Goal: Task Accomplishment & Management: Complete application form

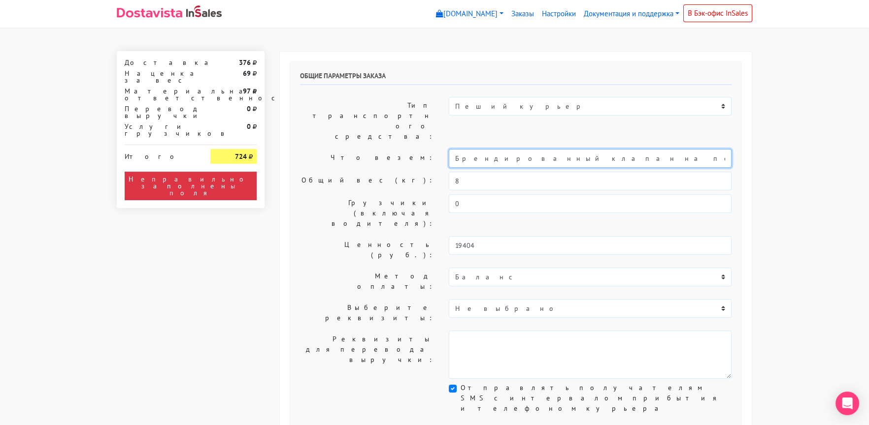
drag, startPoint x: 545, startPoint y: 128, endPoint x: 409, endPoint y: 133, distance: 136.0
click at [410, 149] on div "Что везем: Брендированный клапан на печенье" at bounding box center [516, 158] width 446 height 19
click at [453, 149] on input "Печенье" at bounding box center [590, 158] width 283 height 19
type input "Короб: 50*40*30 см, 4 кг // Печенье"
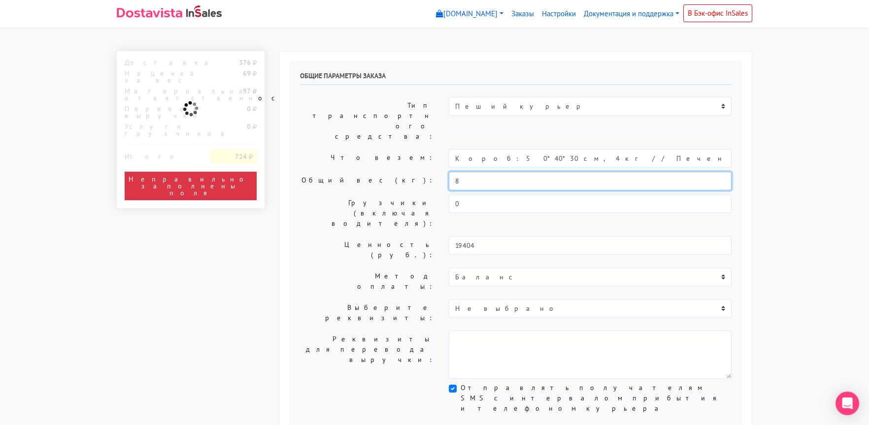
drag, startPoint x: 469, startPoint y: 153, endPoint x: 431, endPoint y: 153, distance: 37.9
click at [432, 172] on div "Общий вес (кг): 8" at bounding box center [516, 181] width 446 height 19
type input "4"
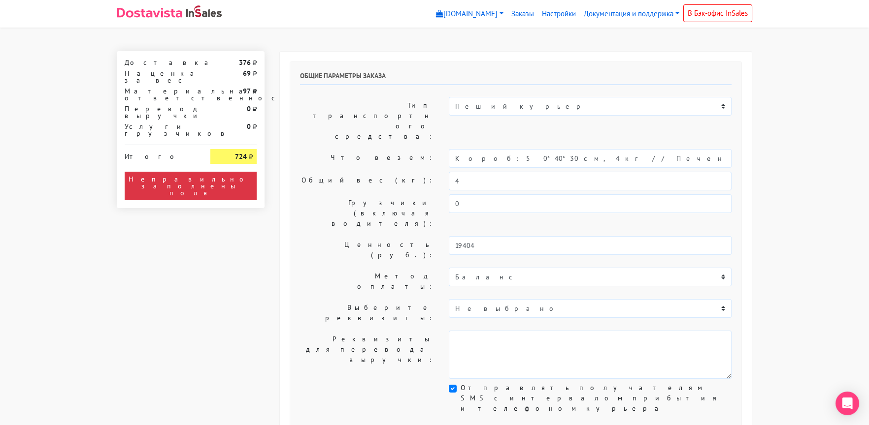
click at [344, 172] on label "Общий вес (кг):" at bounding box center [367, 181] width 149 height 19
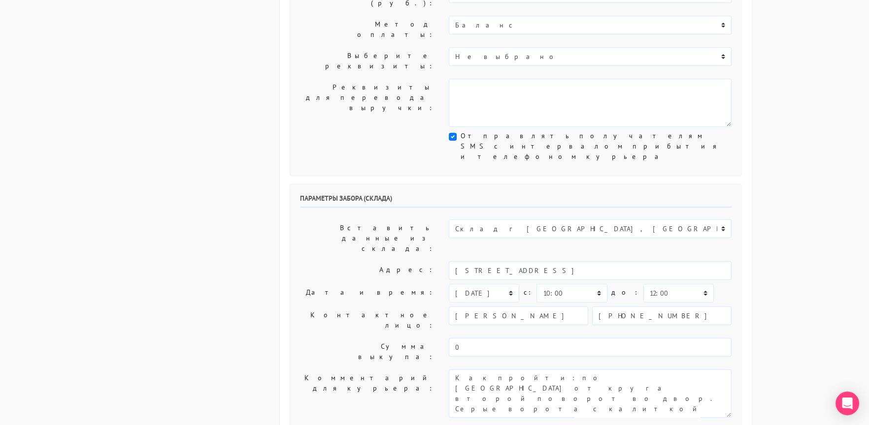
scroll to position [345, 0]
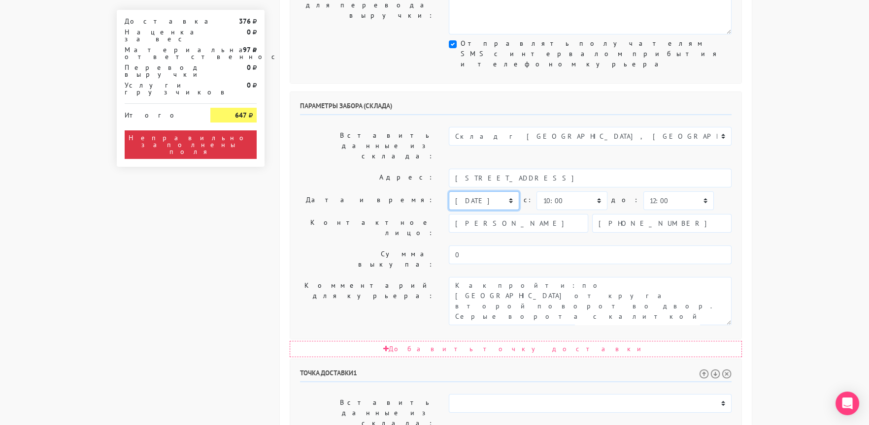
click at [469, 192] on select "[DATE] [DATE] [DATE] [DATE] [DATE] [DATE] [DATE] [DATE] [DATE]" at bounding box center [484, 201] width 70 height 19
select select "[DATE]"
click at [449, 192] on select "[DATE] [DATE] [DATE] [DATE] [DATE] [DATE] [DATE] [DATE] [DATE]" at bounding box center [484, 201] width 70 height 19
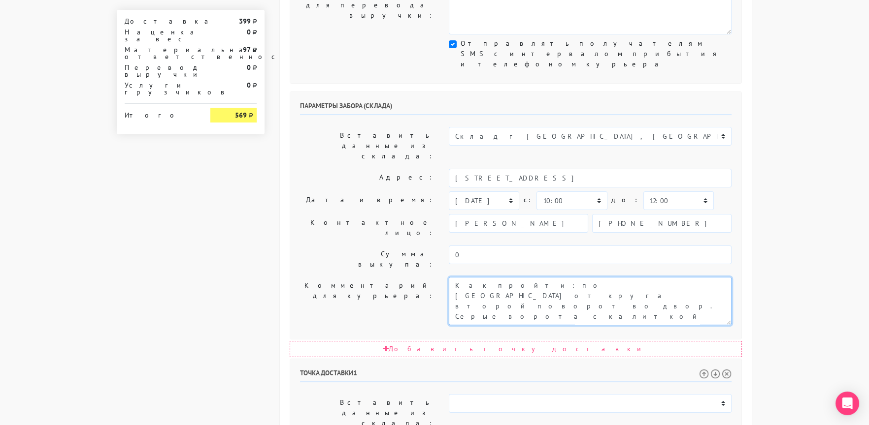
click at [452, 277] on textarea "Как пройти: по [GEOGRAPHIC_DATA] от круга второй поворот во двор. Серые ворота …" at bounding box center [590, 301] width 283 height 48
type textarea "Заказ 30609. Как пройти: по улице Кавказский бульвар от круга второй поворот во…"
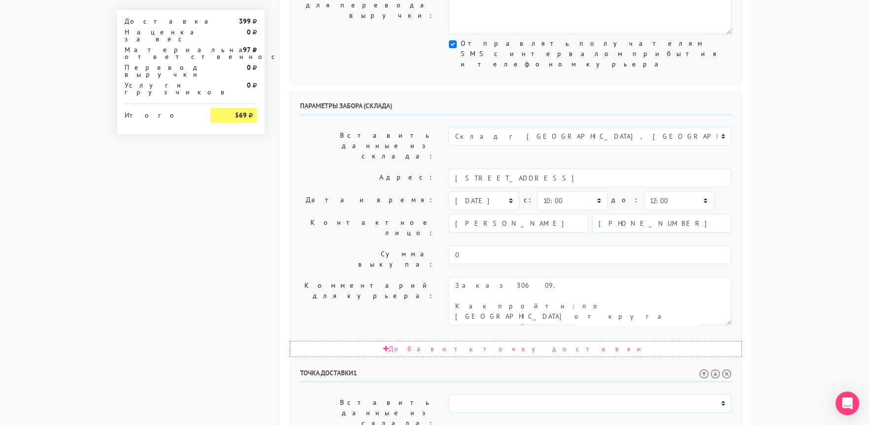
click at [364, 277] on label "Комментарий для курьера:" at bounding box center [367, 301] width 149 height 48
drag, startPoint x: 600, startPoint y: 361, endPoint x: 612, endPoint y: 409, distance: 49.1
paste textarea "Москва, Балаклавский проспект д. 2к2, кв. 227"
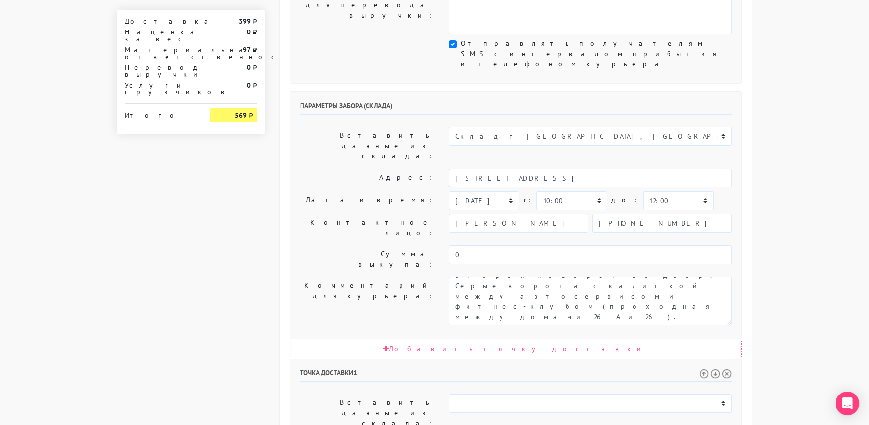
type textarea "Прошу позвонить получателю перед выездом. До 18.00. Москва, Балаклавский проспе…"
drag, startPoint x: 570, startPoint y: 295, endPoint x: 618, endPoint y: 299, distance: 47.5
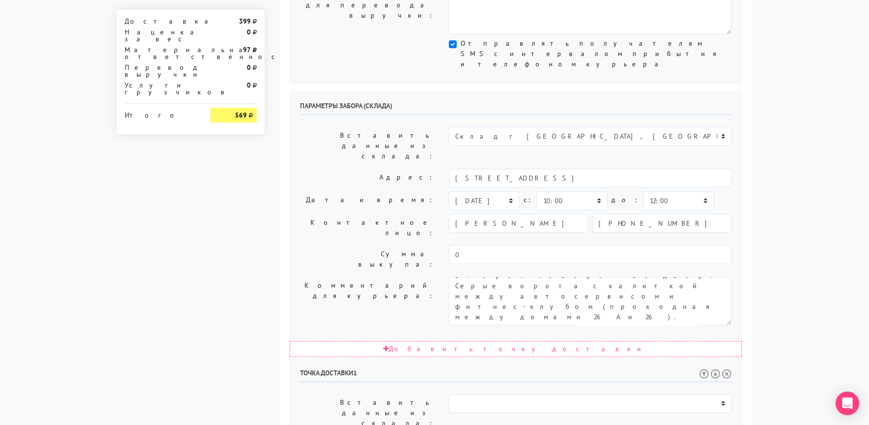
type input "Москва, Балаклавский проспект, 2 к2"
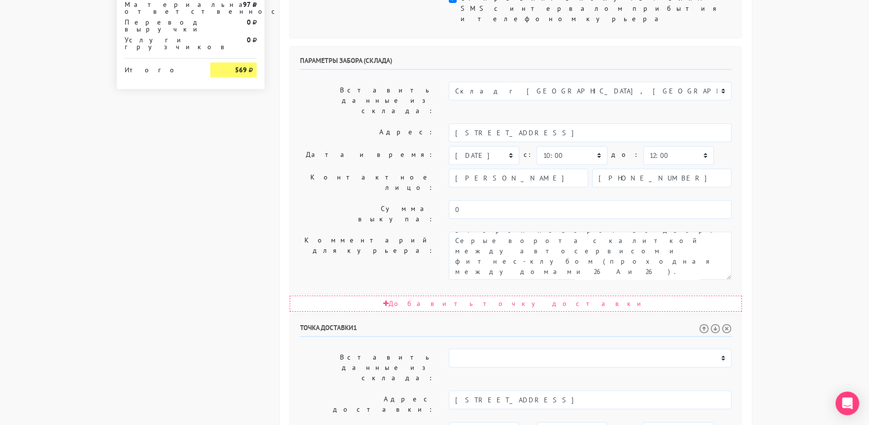
scroll to position [481, 0]
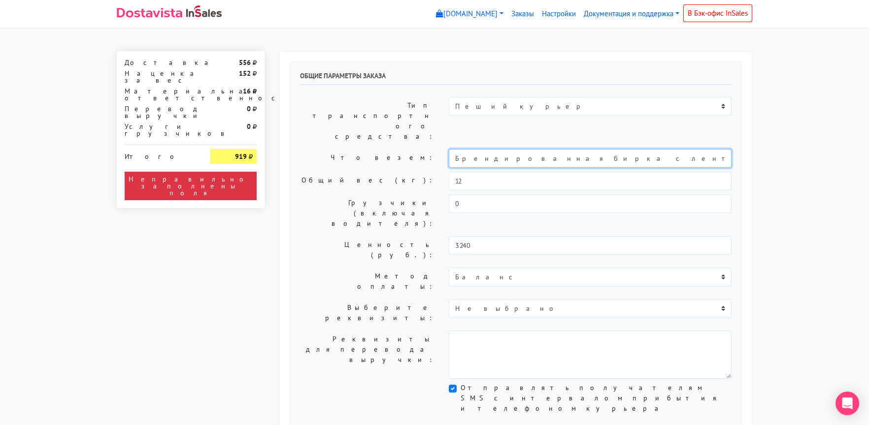
drag, startPoint x: 566, startPoint y: 129, endPoint x: 394, endPoint y: 130, distance: 172.4
click at [394, 149] on div "Что везем: Брендированная бирка с лентой на печенье или пряник" at bounding box center [516, 158] width 446 height 19
drag, startPoint x: 481, startPoint y: 129, endPoint x: 566, endPoint y: 136, distance: 86.0
click at [566, 149] on input "Печенье или пряник" at bounding box center [590, 158] width 283 height 19
click at [454, 149] on input "Печенье" at bounding box center [590, 158] width 283 height 19
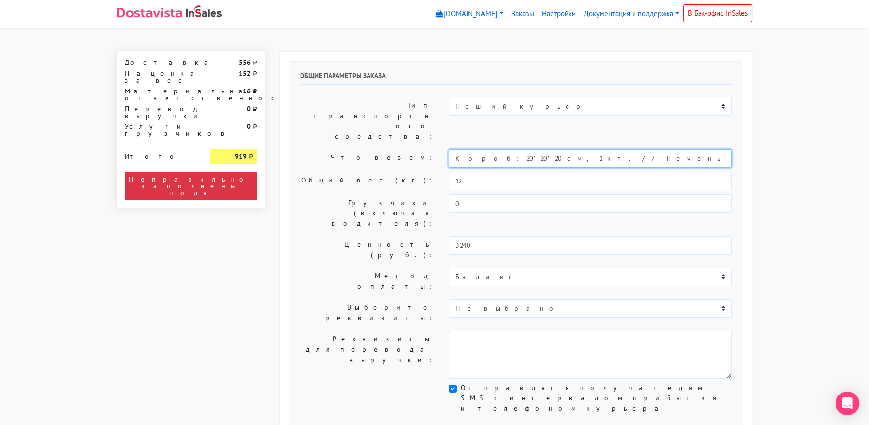
type input "Короб: 20*20*20 см, 1 кг. // Печенье"
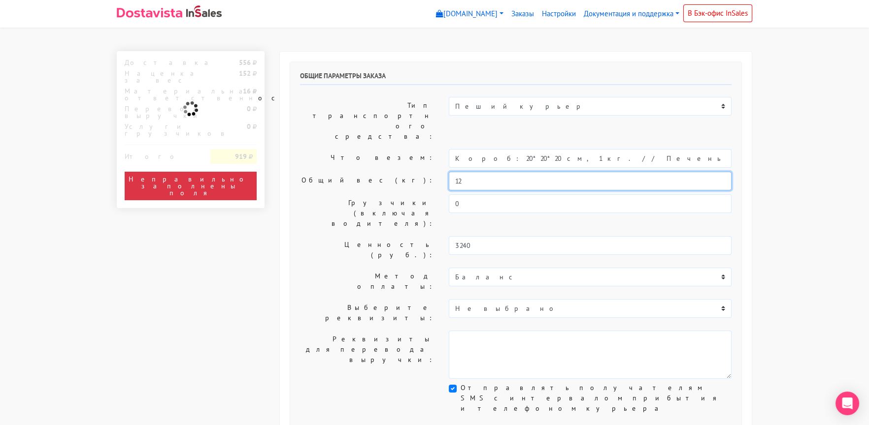
drag, startPoint x: 463, startPoint y: 151, endPoint x: 410, endPoint y: 140, distance: 54.3
click at [423, 172] on div "Общий вес (кг): 12" at bounding box center [516, 181] width 446 height 19
type input "1"
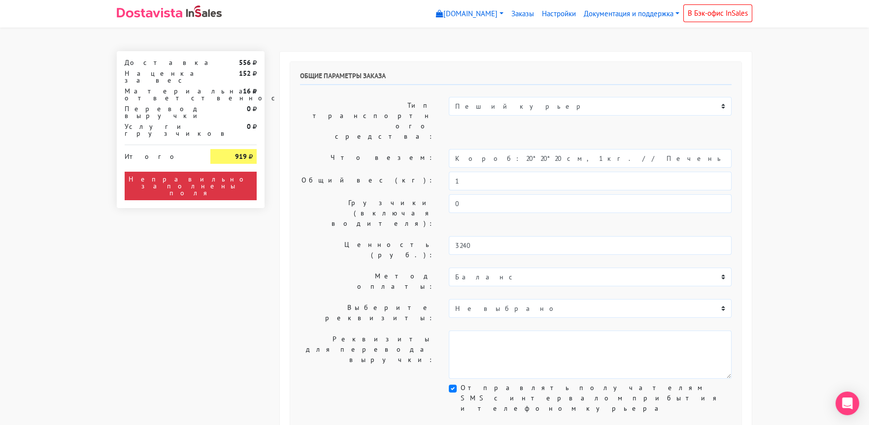
click at [350, 149] on label "Что везем:" at bounding box center [367, 158] width 149 height 19
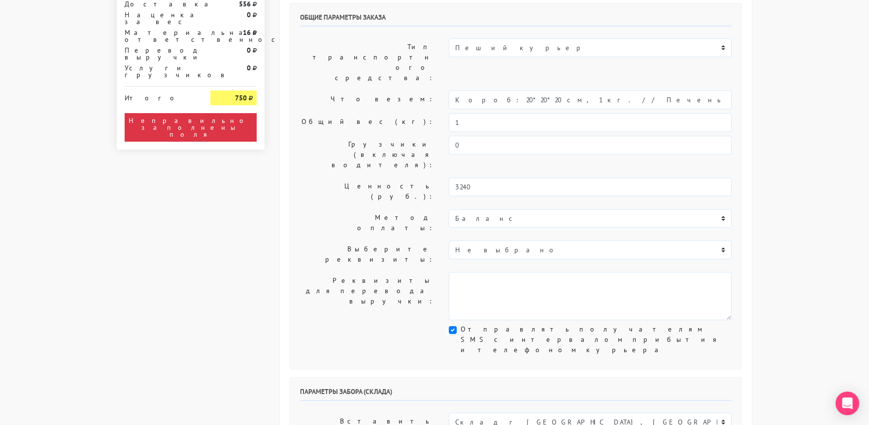
scroll to position [196, 0]
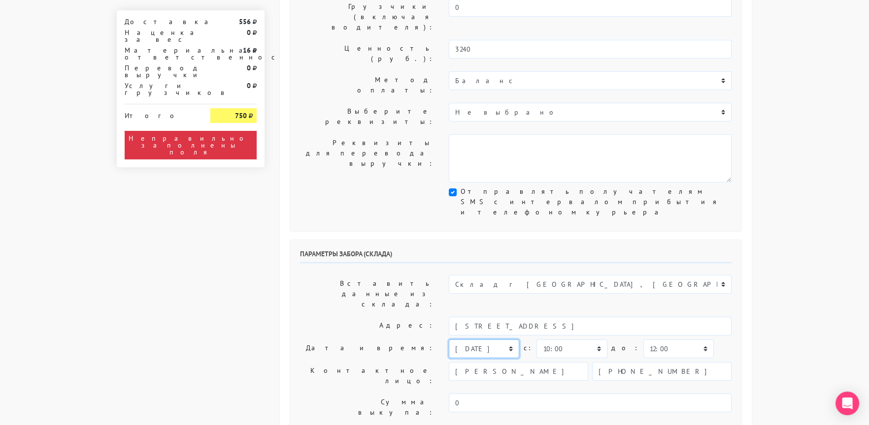
click at [461, 340] on select "[DATE] [DATE] [DATE] [DATE] [DATE] [DATE] [DATE] [DATE] [DATE]" at bounding box center [484, 349] width 70 height 19
select select "[DATE]"
click at [449, 340] on select "[DATE] [DATE] [DATE] [DATE] [DATE] [DATE] [DATE] [DATE] [DATE]" at bounding box center [484, 349] width 70 height 19
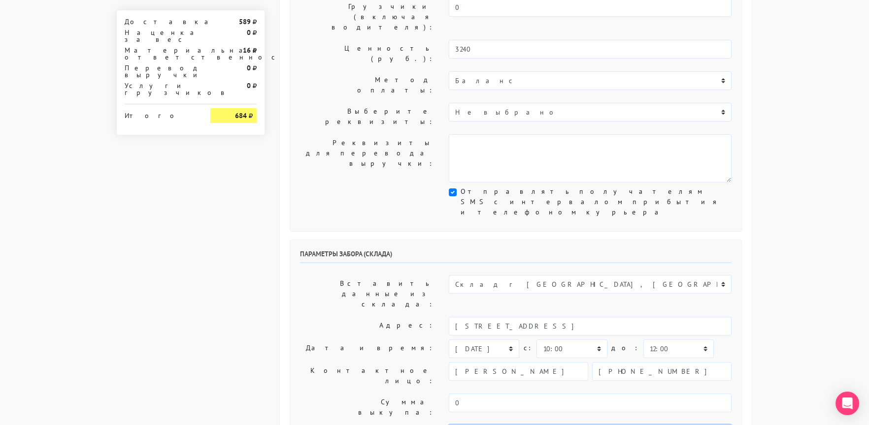
type textarea "Заказ 30258. Как пройти: по [GEOGRAPHIC_DATA] от круга второй поворот во двор. …"
click at [339, 362] on label "Контактное лицо:" at bounding box center [367, 376] width 149 height 28
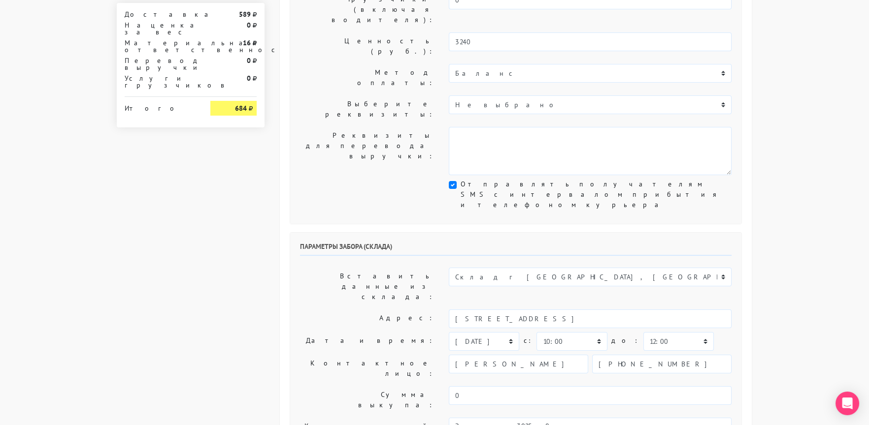
scroll to position [481, 0]
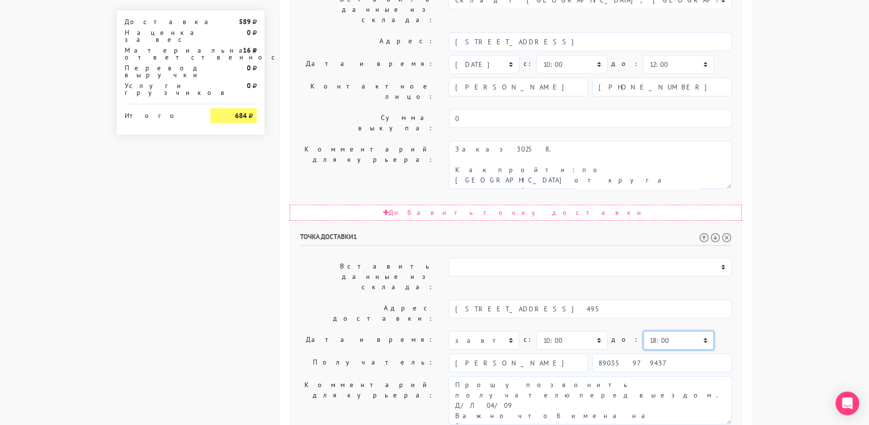
click at [643, 331] on select "00:00 00:30 01:00 01:30 02:00 02:30 03:00 03:30 04:00 04:30 05:00 05:30 06:00 0…" at bounding box center [678, 340] width 70 height 19
select select "17:30"
click at [643, 331] on select "00:00 00:30 01:00 01:30 02:00 02:30 03:00 03:30 04:00 04:30 05:00 05:30 06:00 0…" at bounding box center [678, 340] width 70 height 19
drag, startPoint x: 599, startPoint y: 228, endPoint x: 610, endPoint y: 263, distance: 37.1
click at [610, 377] on textarea "Прошу позвонить получателю перед выездом. Д/Л 04/09 Важно чтоб имена на бирках …" at bounding box center [590, 401] width 283 height 48
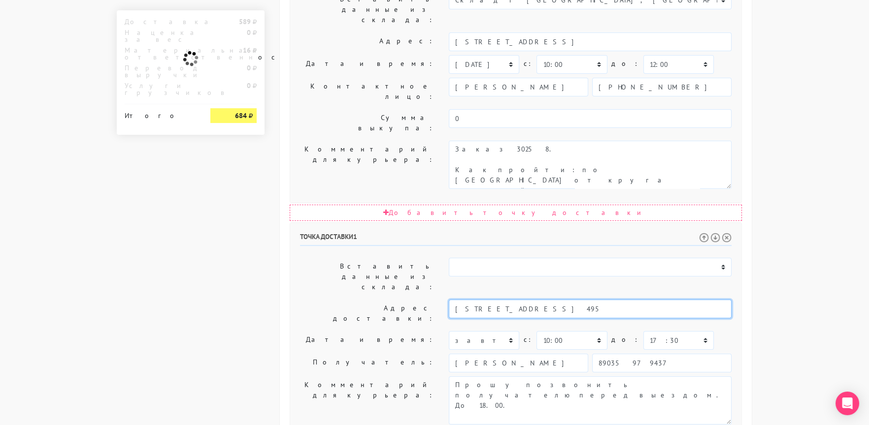
click at [590, 300] on input "[STREET_ADDRESS] 495" at bounding box center [590, 309] width 283 height 19
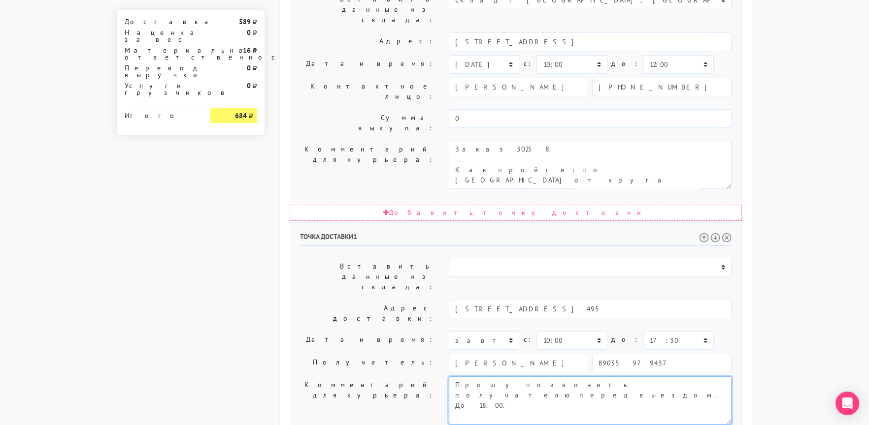
click at [655, 377] on textarea "Прошу позвонить получателю перед выездом. Д/Л 04/09 Важно чтоб имена на бирках …" at bounding box center [590, 401] width 283 height 48
paste textarea "[STREET_ADDRESS] 495"
type textarea "Прошу позвонить получателю перед выездом. До 18.00. [STREET_ADDRESS] 495"
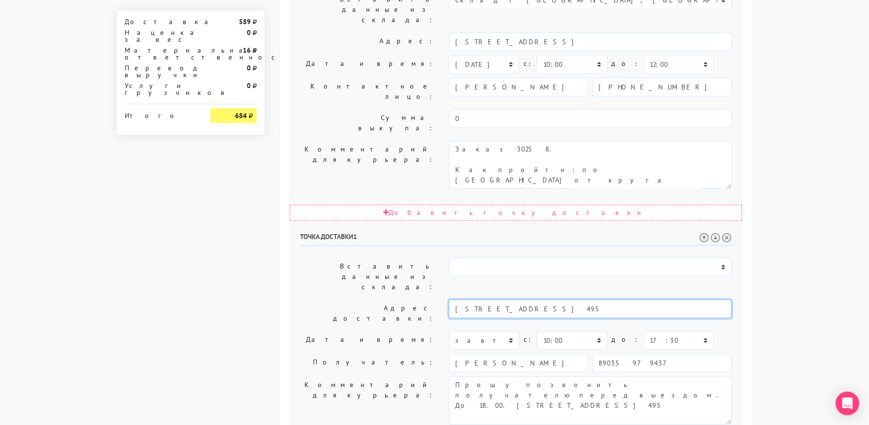
drag, startPoint x: 560, startPoint y: 158, endPoint x: 609, endPoint y: 162, distance: 49.4
click at [609, 300] on input "[STREET_ADDRESS] 495" at bounding box center [590, 309] width 283 height 19
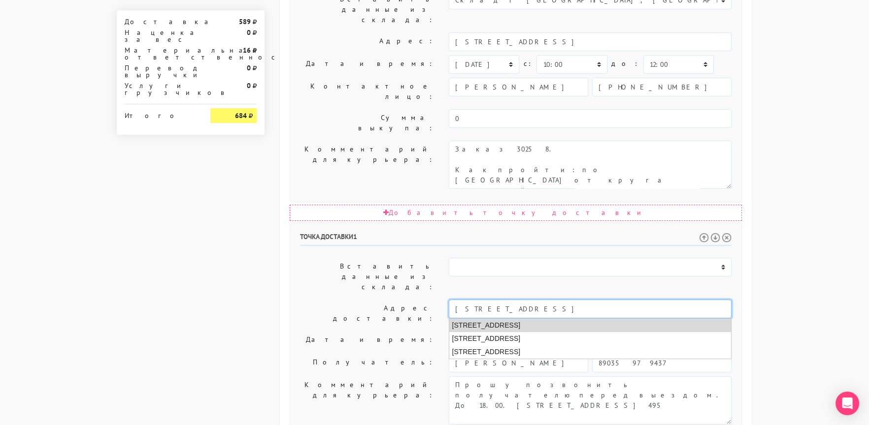
click at [556, 319] on li "[STREET_ADDRESS]" at bounding box center [590, 325] width 282 height 13
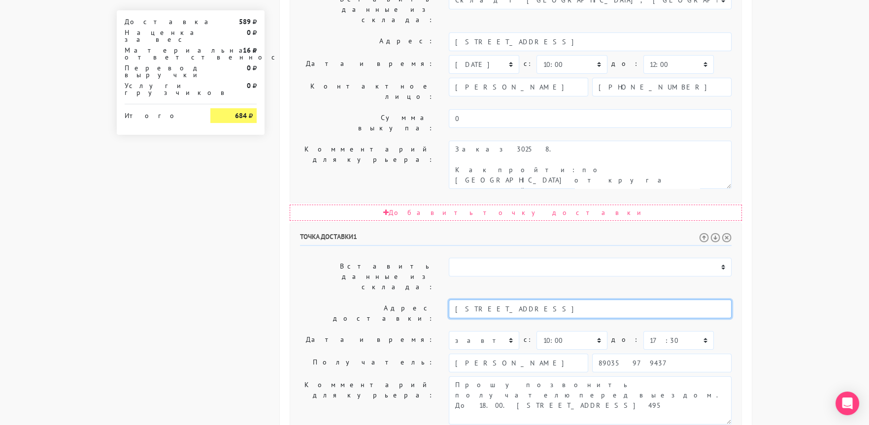
type input "[STREET_ADDRESS]"
click at [314, 331] on label "Дата и время:" at bounding box center [367, 340] width 149 height 19
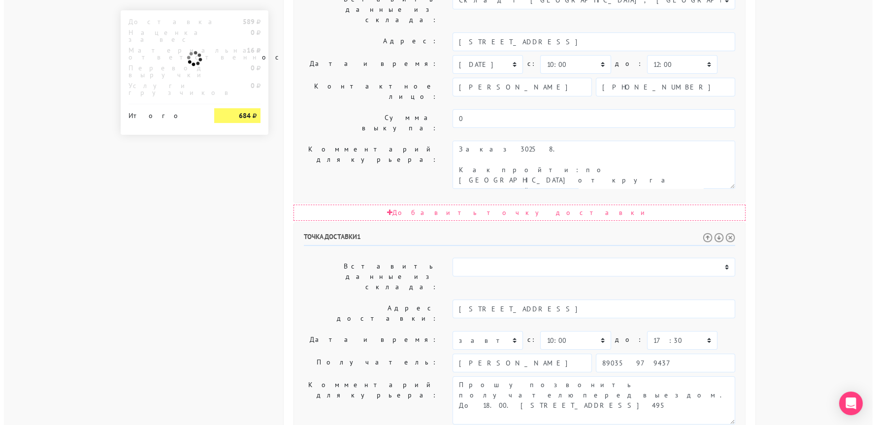
scroll to position [0, 0]
